Goal: Task Accomplishment & Management: Use online tool/utility

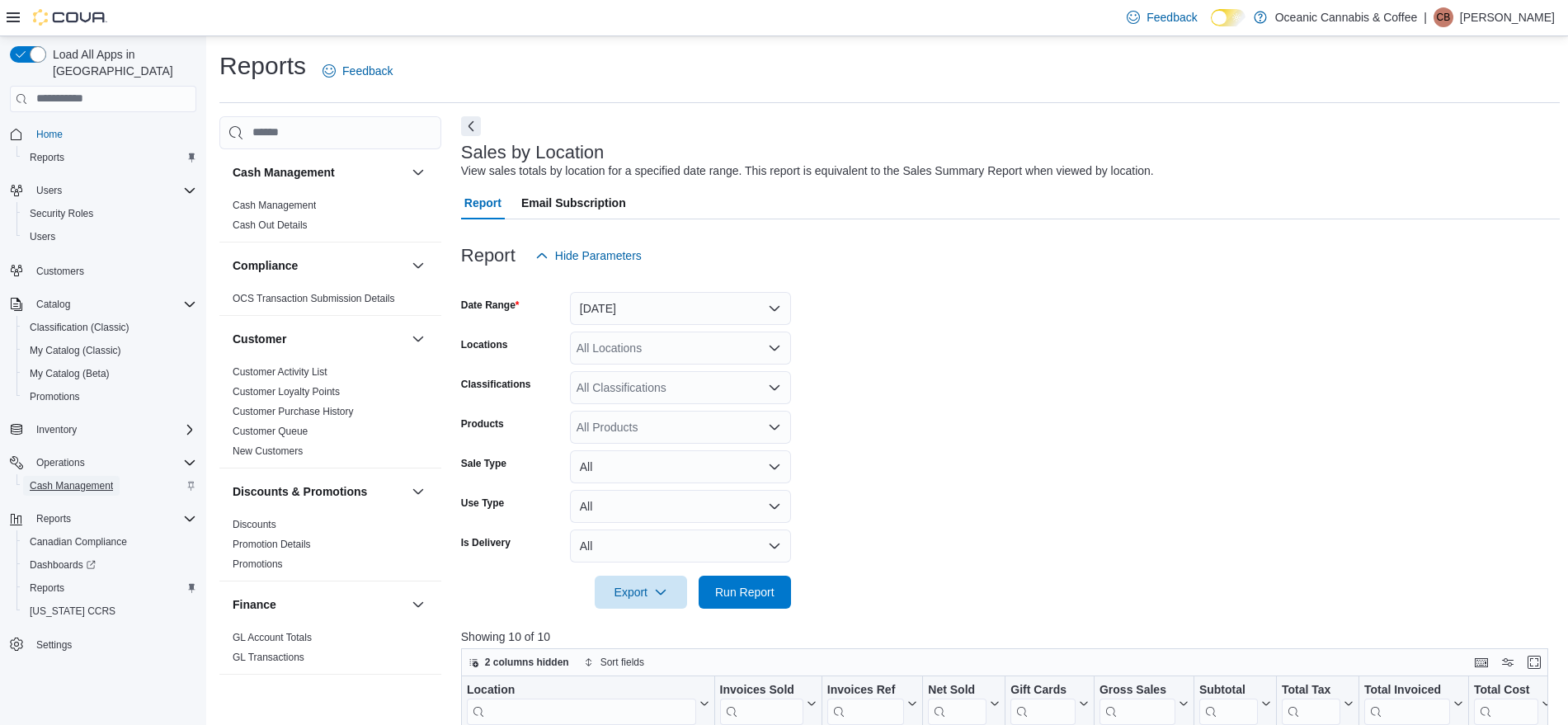
click at [73, 479] on span "Cash Management" at bounding box center [71, 486] width 83 height 13
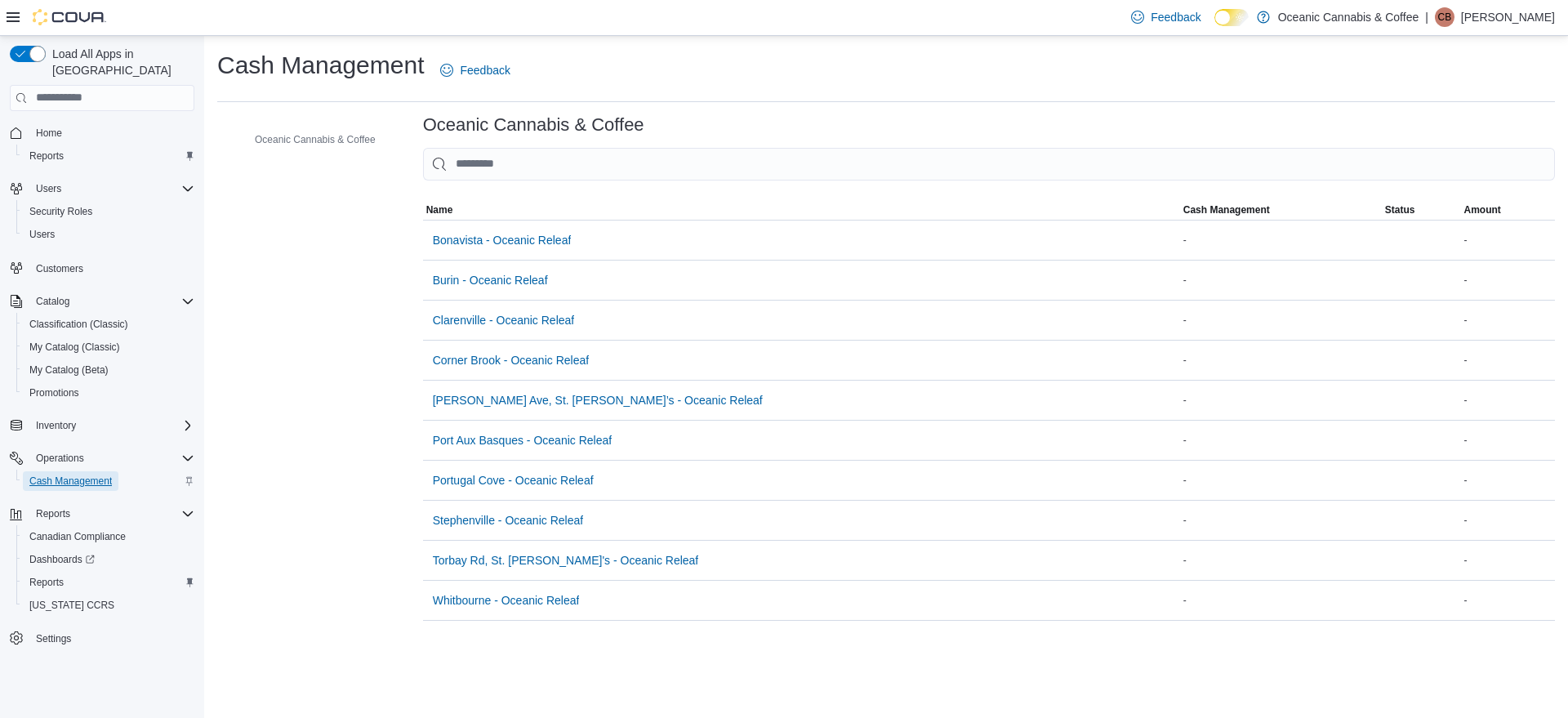
click at [65, 475] on span "Cash Management" at bounding box center [71, 481] width 82 height 13
click at [270, 343] on div "Oceanic Cannabis & Coffee Oceanic Cannabis & Coffee Sorting MemoryTable from Eu…" at bounding box center [887, 369] width 1338 height 506
click at [316, 416] on div "Oceanic Cannabis & Coffee Oceanic Cannabis & Coffee Sorting MemoryTable from Eu…" at bounding box center [887, 369] width 1338 height 506
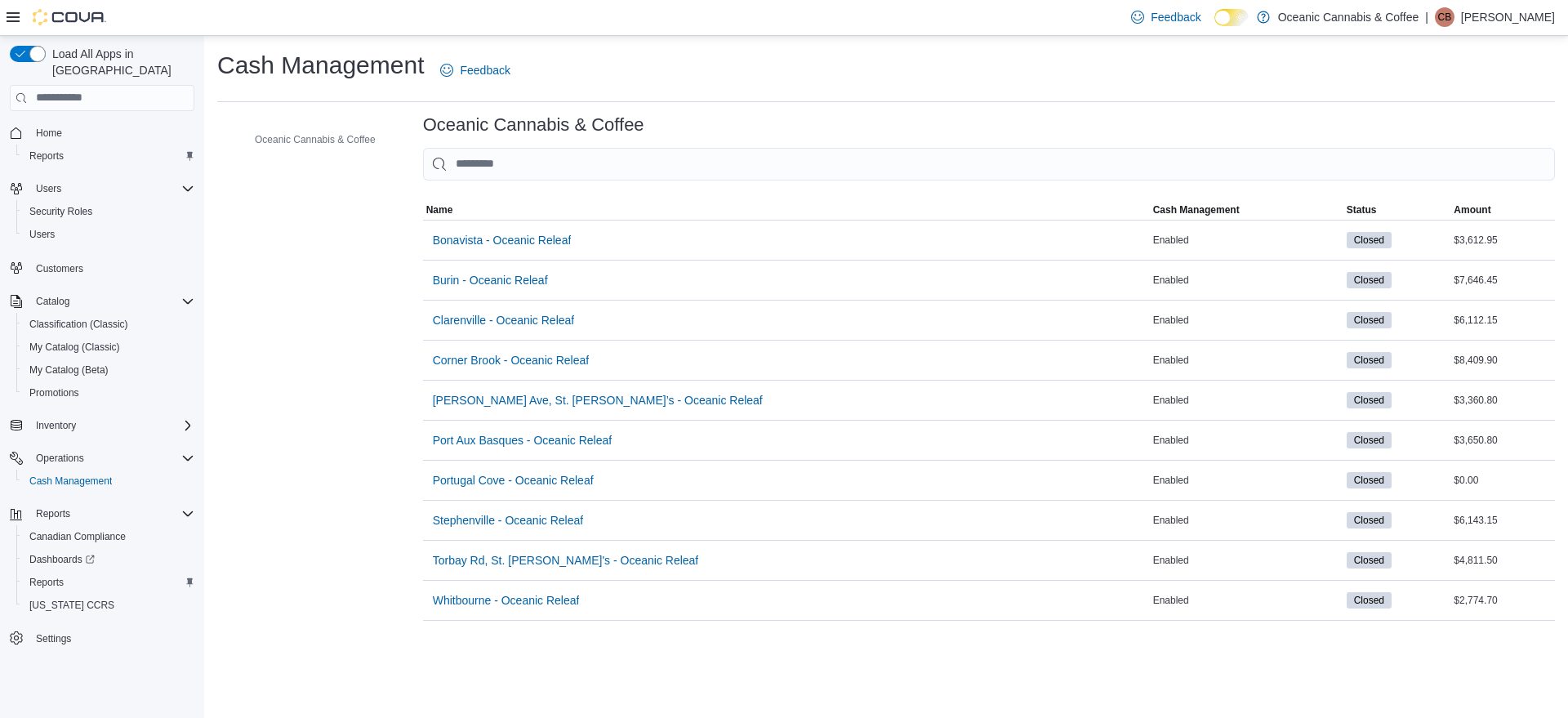
click at [325, 423] on div "Oceanic Cannabis & Coffee Oceanic Cannabis & Coffee Sorting Name Cash Managemen…" at bounding box center [887, 369] width 1338 height 506
click at [42, 576] on span "Reports" at bounding box center [47, 582] width 34 height 13
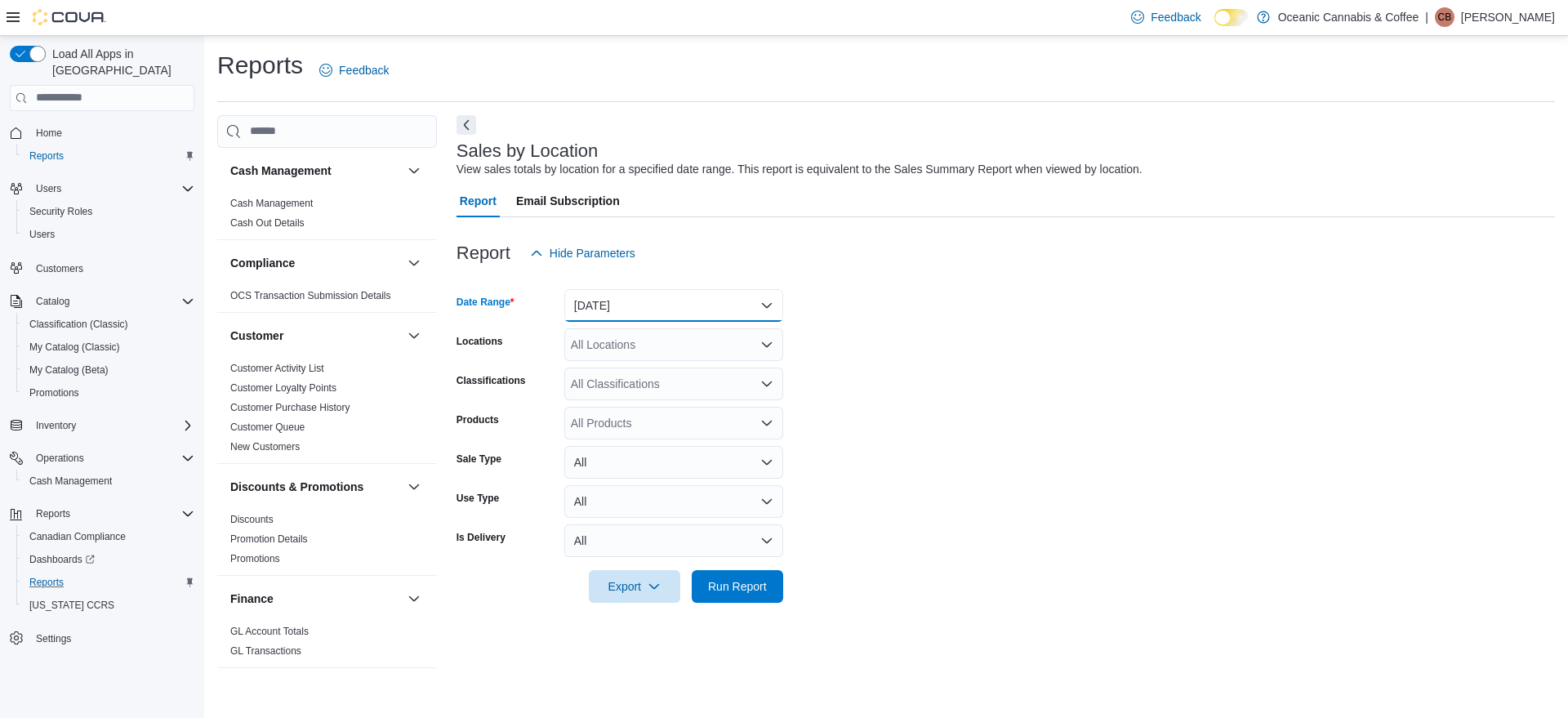
click at [697, 306] on button "[DATE]" at bounding box center [673, 306] width 219 height 32
click at [615, 370] on span "[DATE]" at bounding box center [683, 370] width 186 height 20
click at [751, 591] on span "Run Report" at bounding box center [738, 585] width 59 height 16
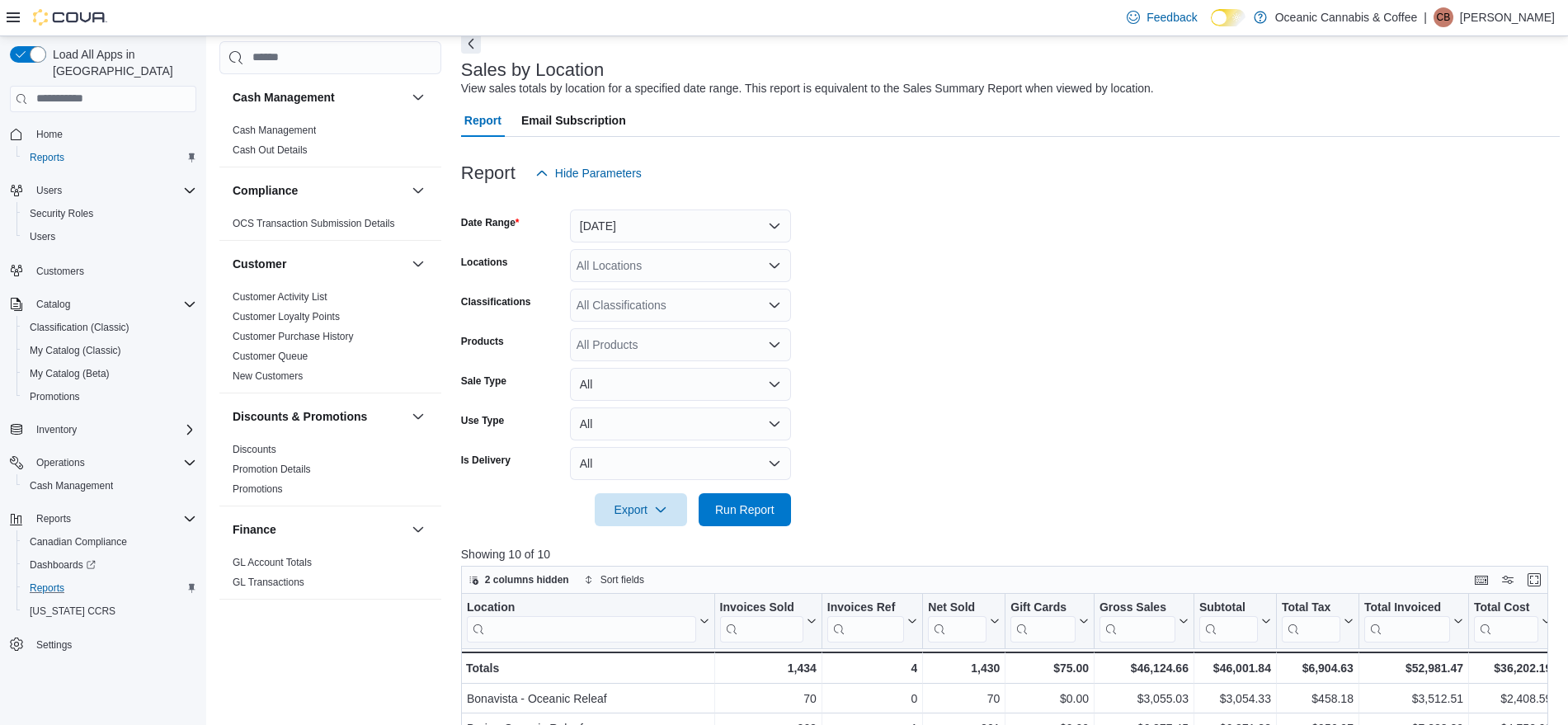
scroll to position [123, 0]
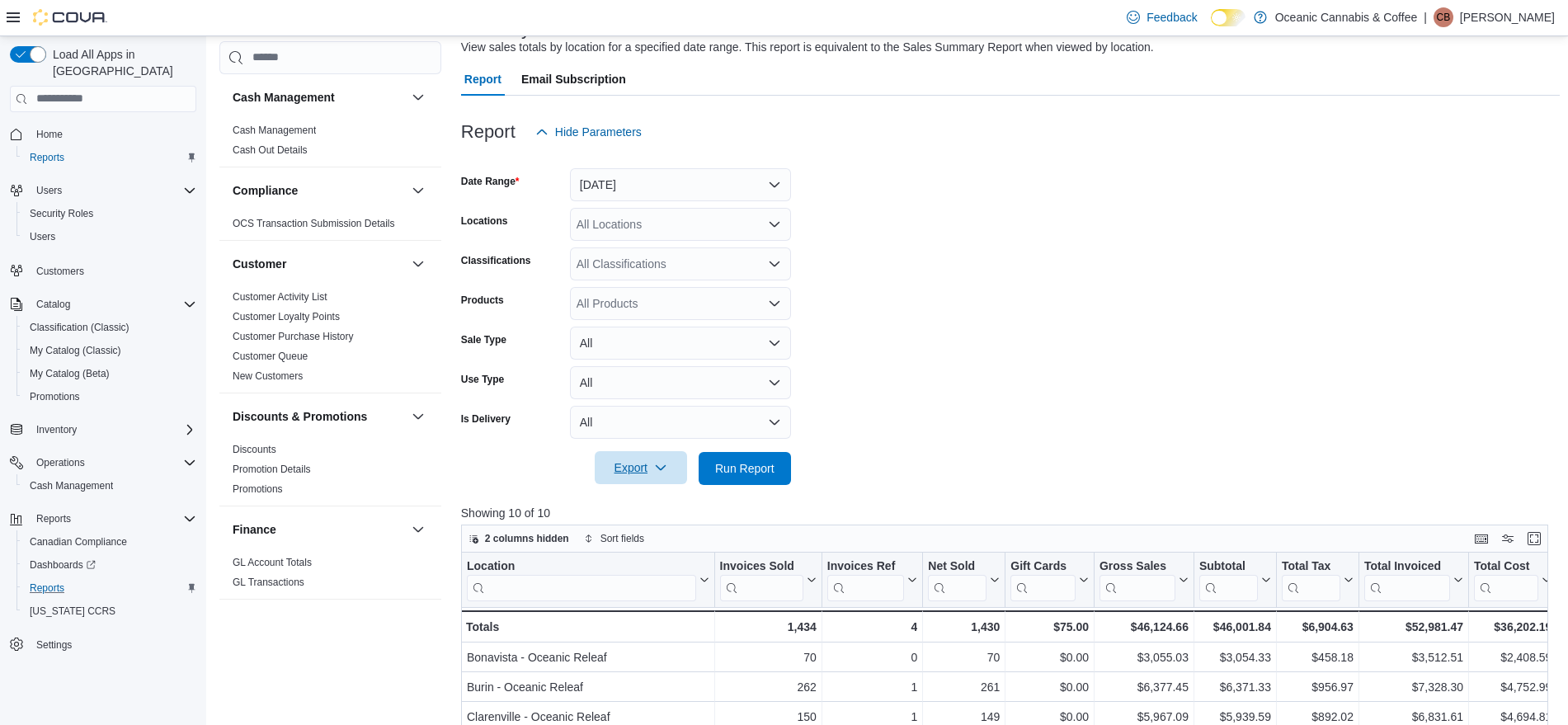
click at [659, 464] on icon "button" at bounding box center [661, 468] width 13 height 13
click at [661, 507] on span "Export to Excel" at bounding box center [643, 502] width 74 height 13
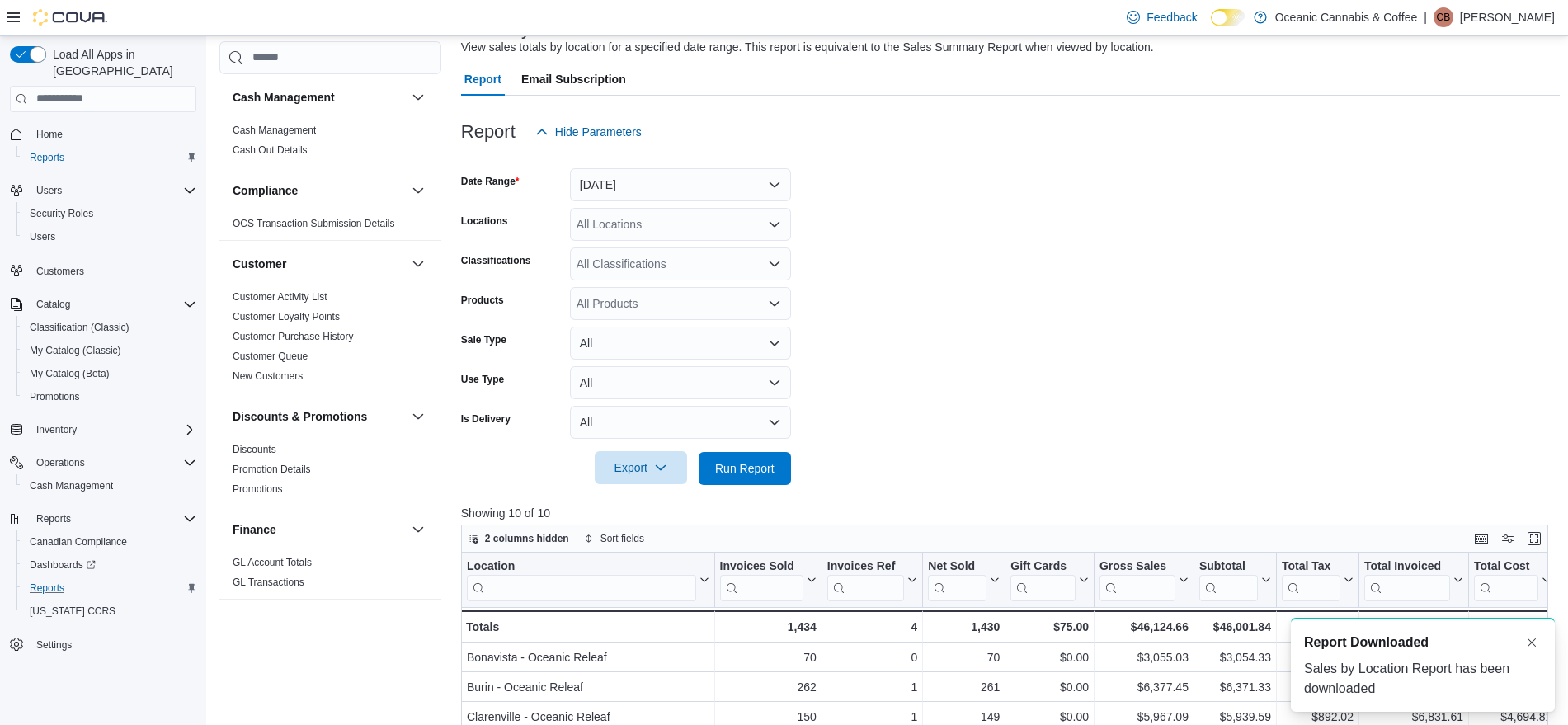
scroll to position [0, 0]
click at [1216, 223] on form "Date Range [DATE] Locations All Locations Classifications All Classifications P…" at bounding box center [1010, 316] width 1099 height 336
